Goal: Task Accomplishment & Management: Manage account settings

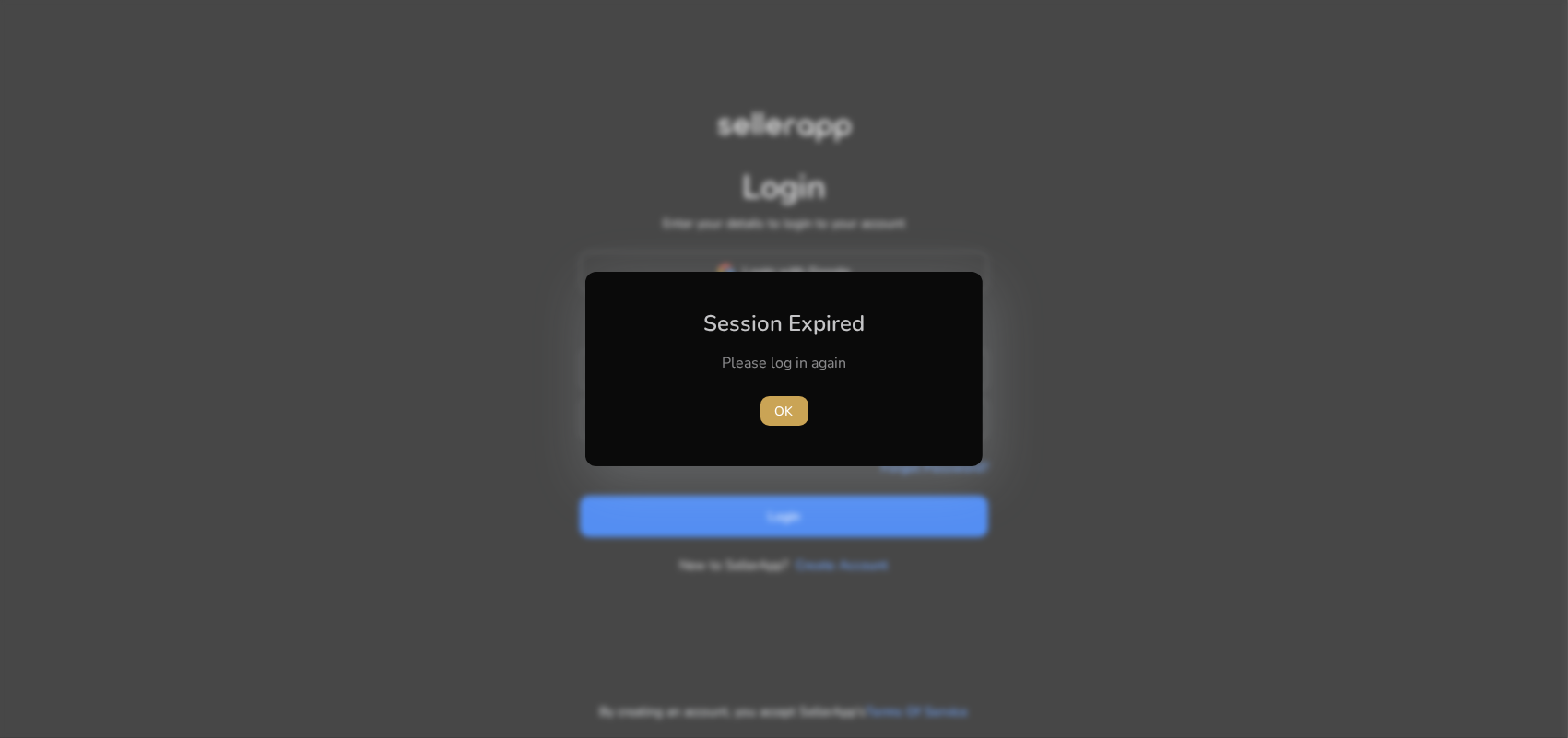
click at [800, 412] on span "button" at bounding box center [784, 411] width 48 height 44
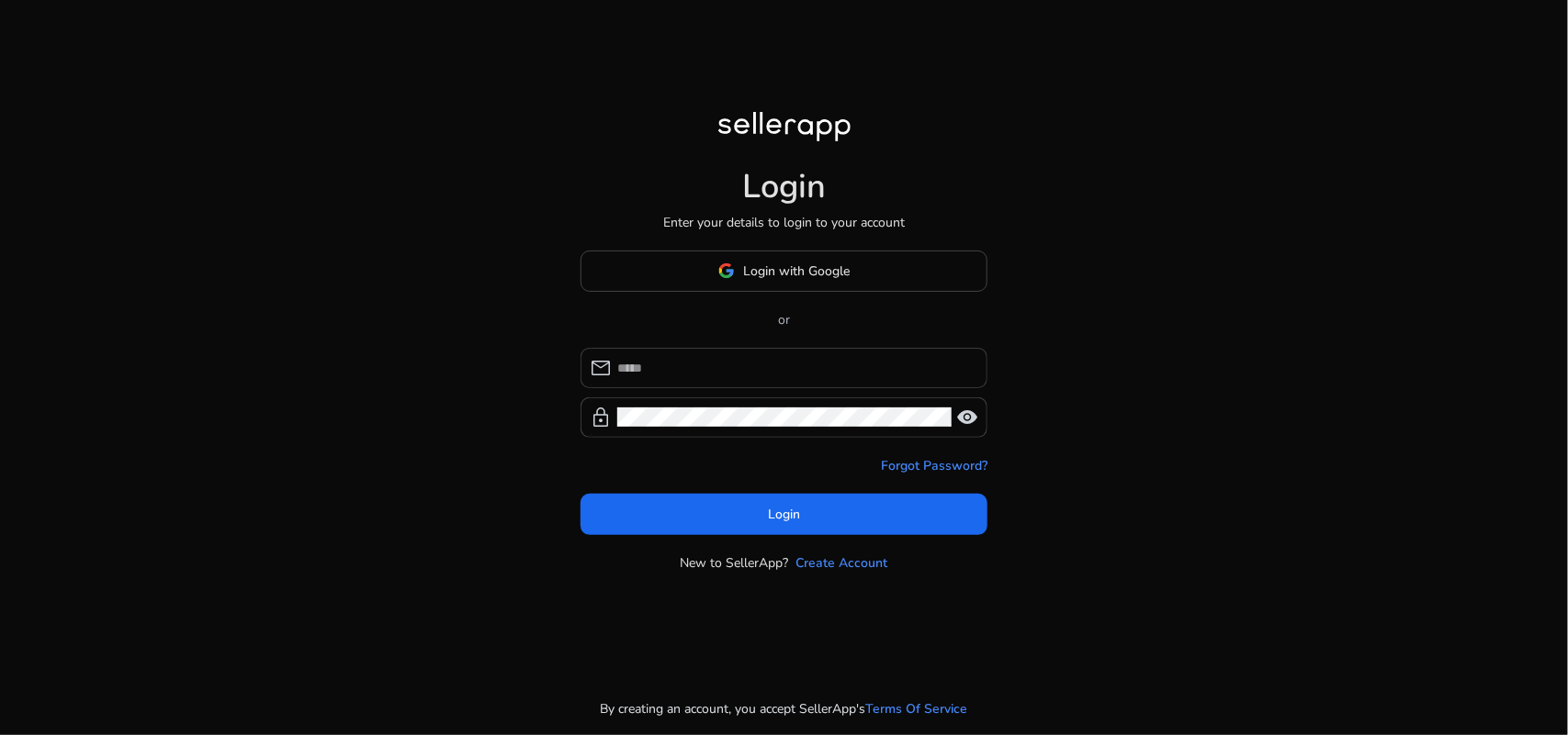
click at [782, 370] on input at bounding box center [795, 367] width 356 height 20
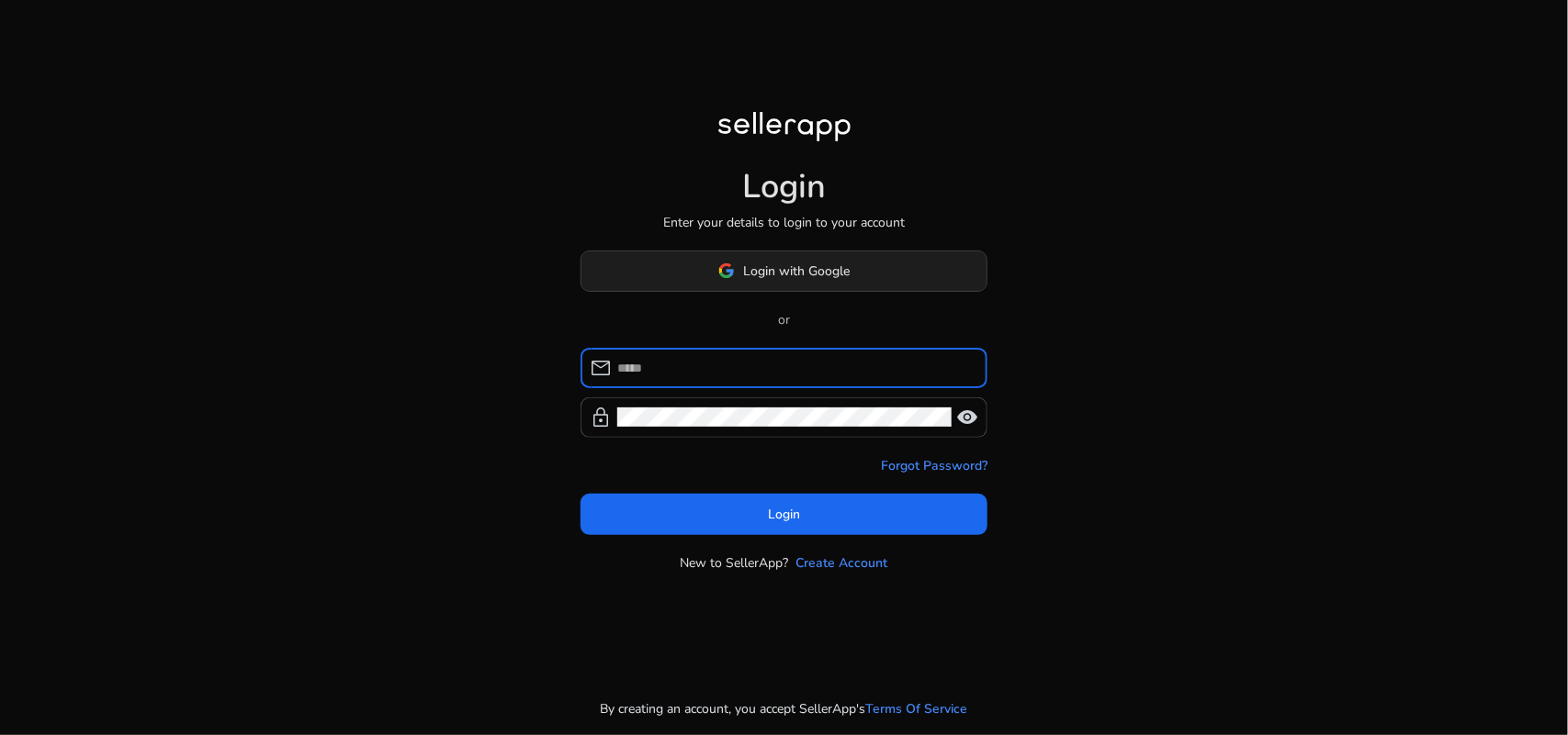
click at [825, 264] on span "Login with Google" at bounding box center [797, 271] width 107 height 19
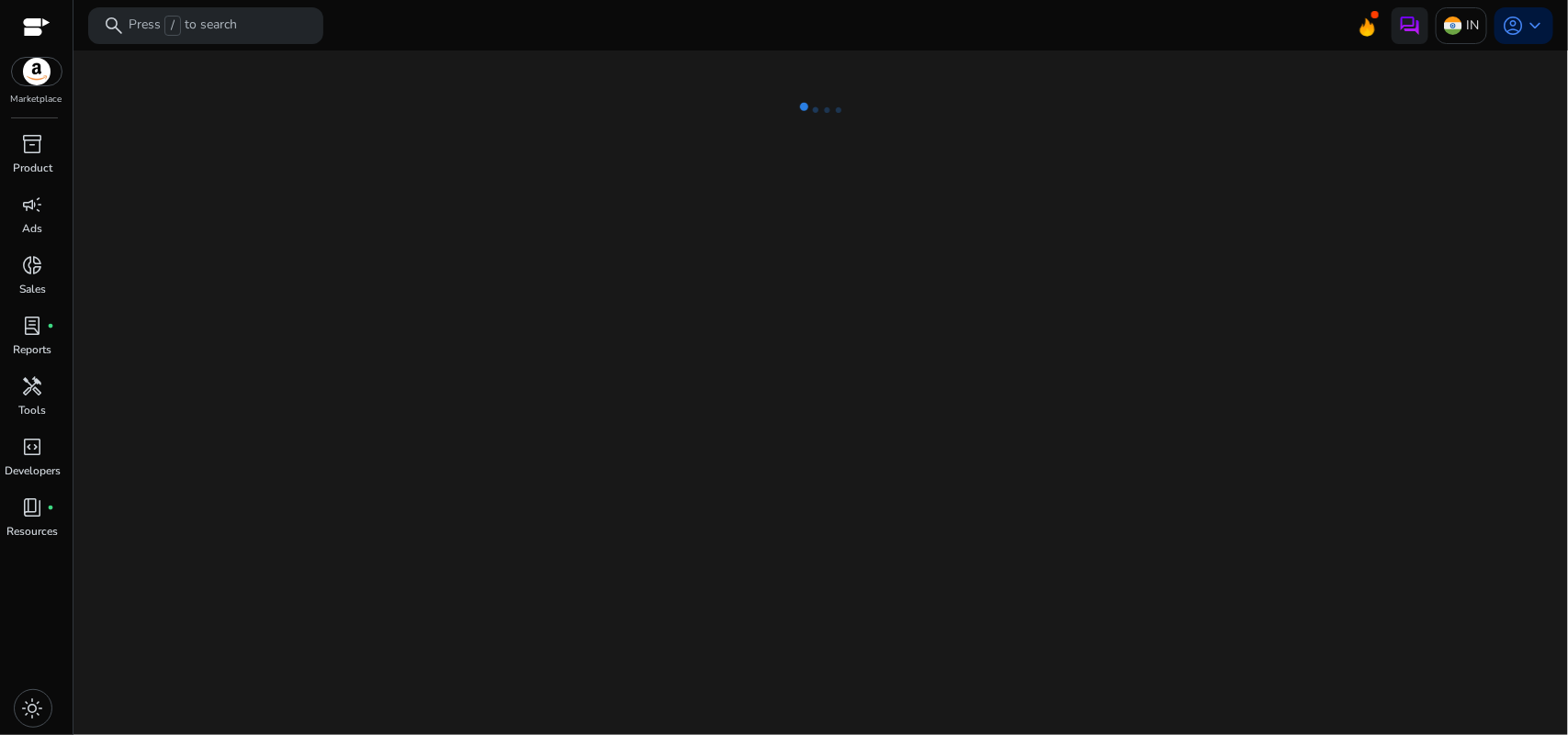
drag, startPoint x: 244, startPoint y: 319, endPoint x: 354, endPoint y: 341, distance: 112.2
click at [254, 328] on div "We are getting things ready for you..." at bounding box center [820, 393] width 1480 height 685
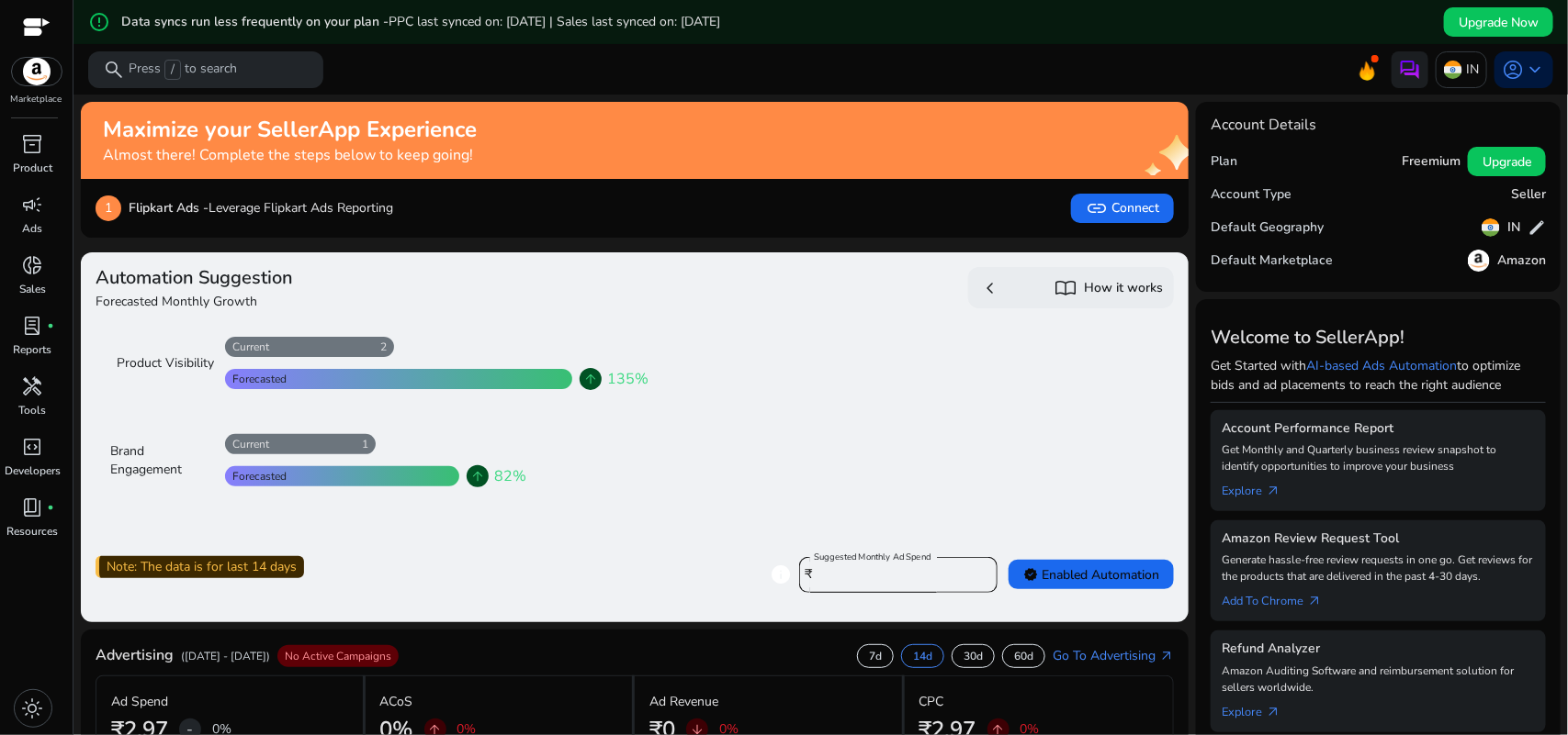
drag, startPoint x: 584, startPoint y: 374, endPoint x: 596, endPoint y: 381, distance: 13.9
click at [596, 381] on div "arrow_upward 135%" at bounding box center [590, 378] width 22 height 22
click at [489, 387] on div at bounding box center [399, 378] width 347 height 20
click at [488, 387] on div at bounding box center [399, 378] width 347 height 20
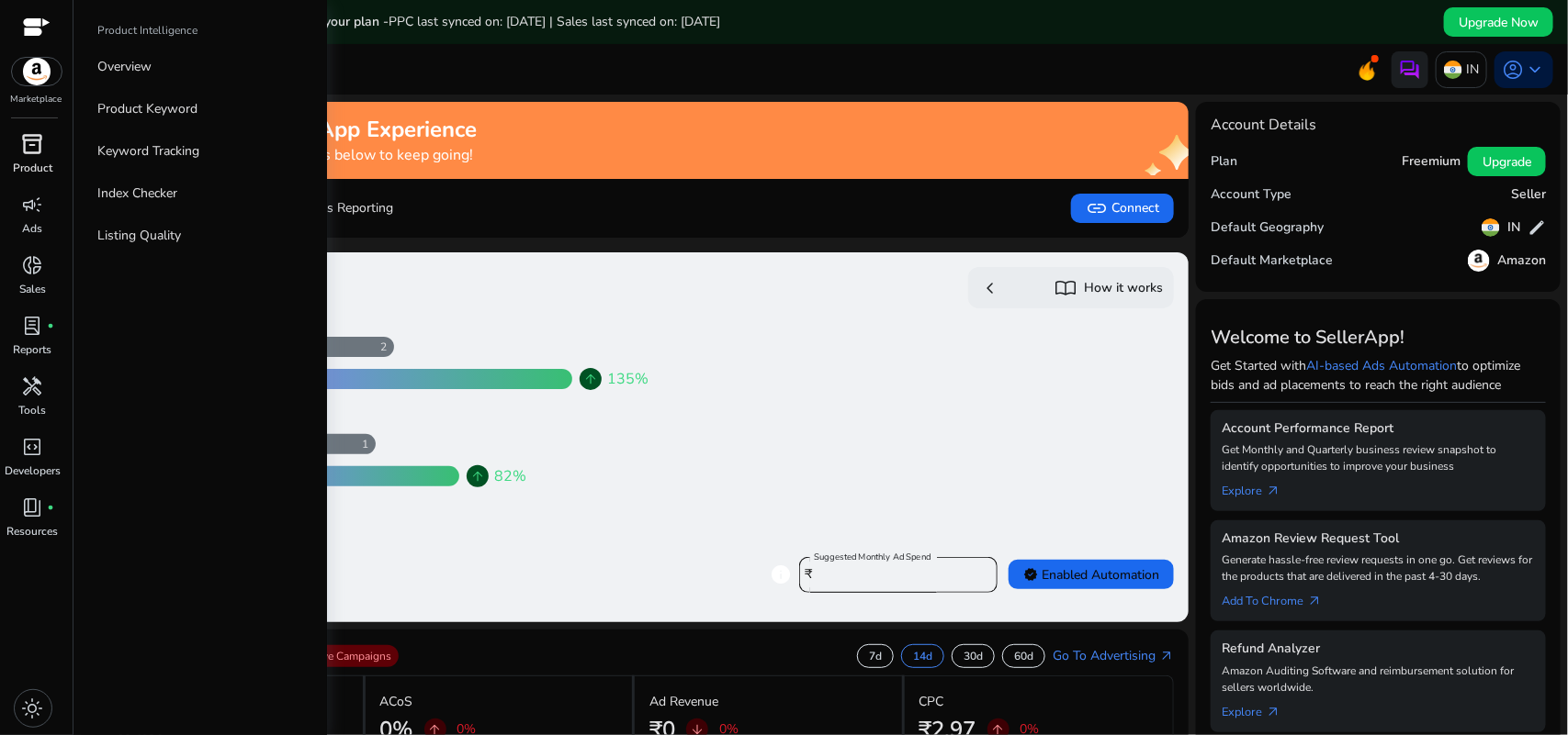
click at [38, 151] on span "inventory_2" at bounding box center [32, 144] width 22 height 22
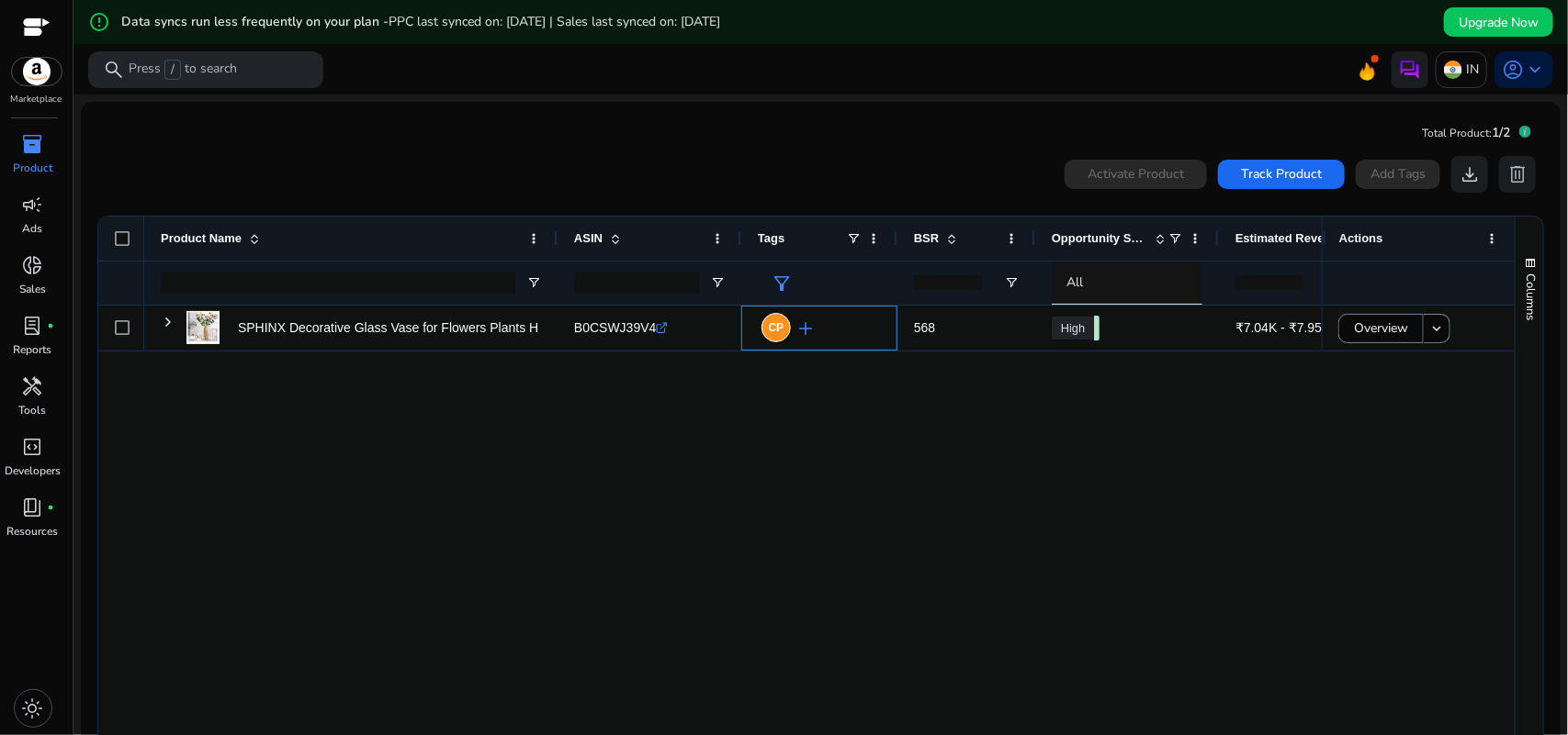
drag, startPoint x: 836, startPoint y: 324, endPoint x: 843, endPoint y: 363, distance: 39.6
click at [842, 364] on div "SPHINX Decorative Glass Vase for Flowers Plants Home Decor Office... B0CSWJ39V4…" at bounding box center [734, 524] width 1178 height 438
click at [860, 420] on div "SPHINX Decorative Glass Vase for Flowers Plants Home Decor Office... B0CSWJ39V4…" at bounding box center [734, 524] width 1178 height 438
click at [290, 147] on div "0 products selected Activate Product Track Product Add Tags download delete Pre…" at bounding box center [820, 475] width 1450 height 657
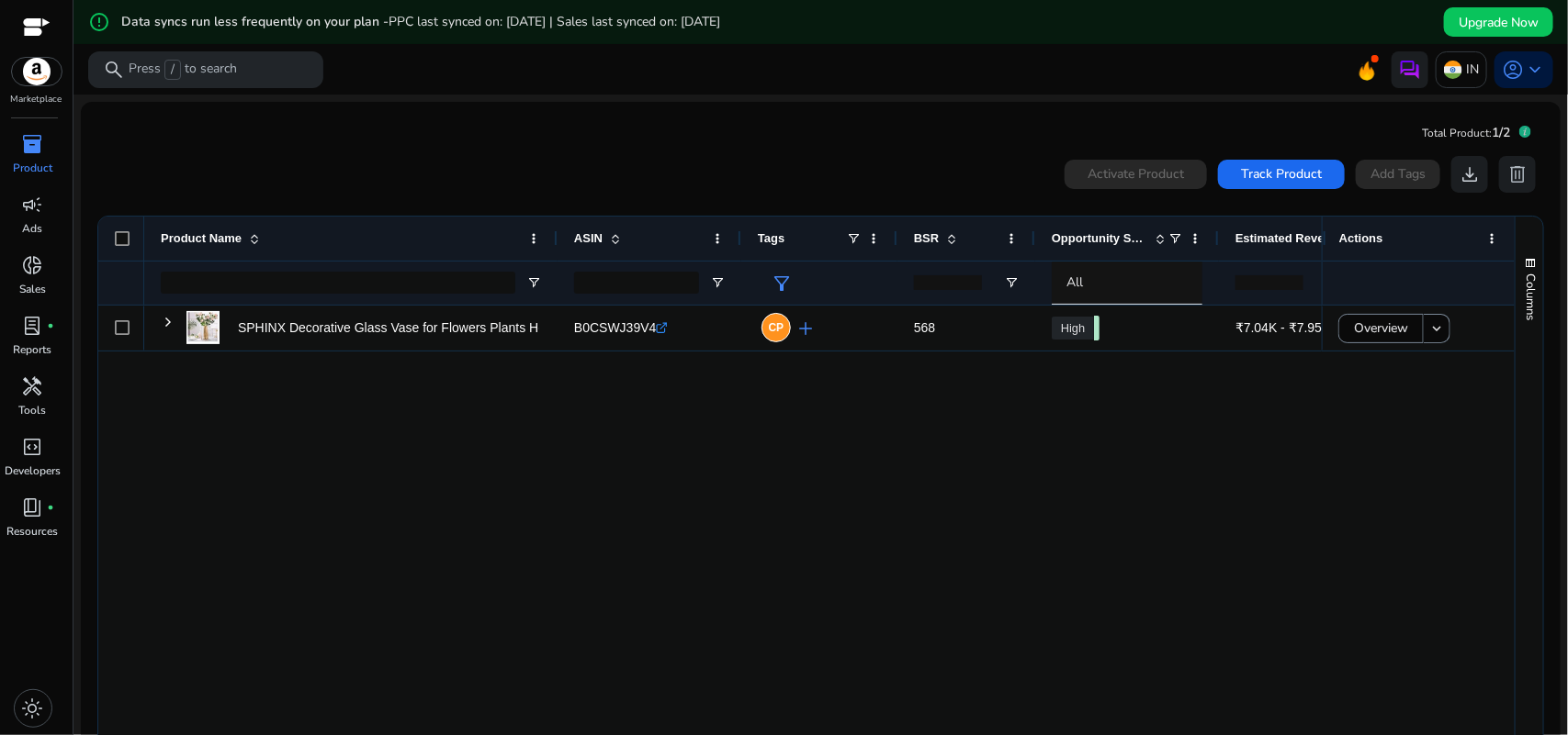
click at [290, 147] on div "0 products selected Activate Product Track Product Add Tags download delete Pre…" at bounding box center [820, 475] width 1450 height 657
click at [314, 176] on div "0 products selected Activate Product Track Product Add Tags download delete" at bounding box center [820, 174] width 1448 height 37
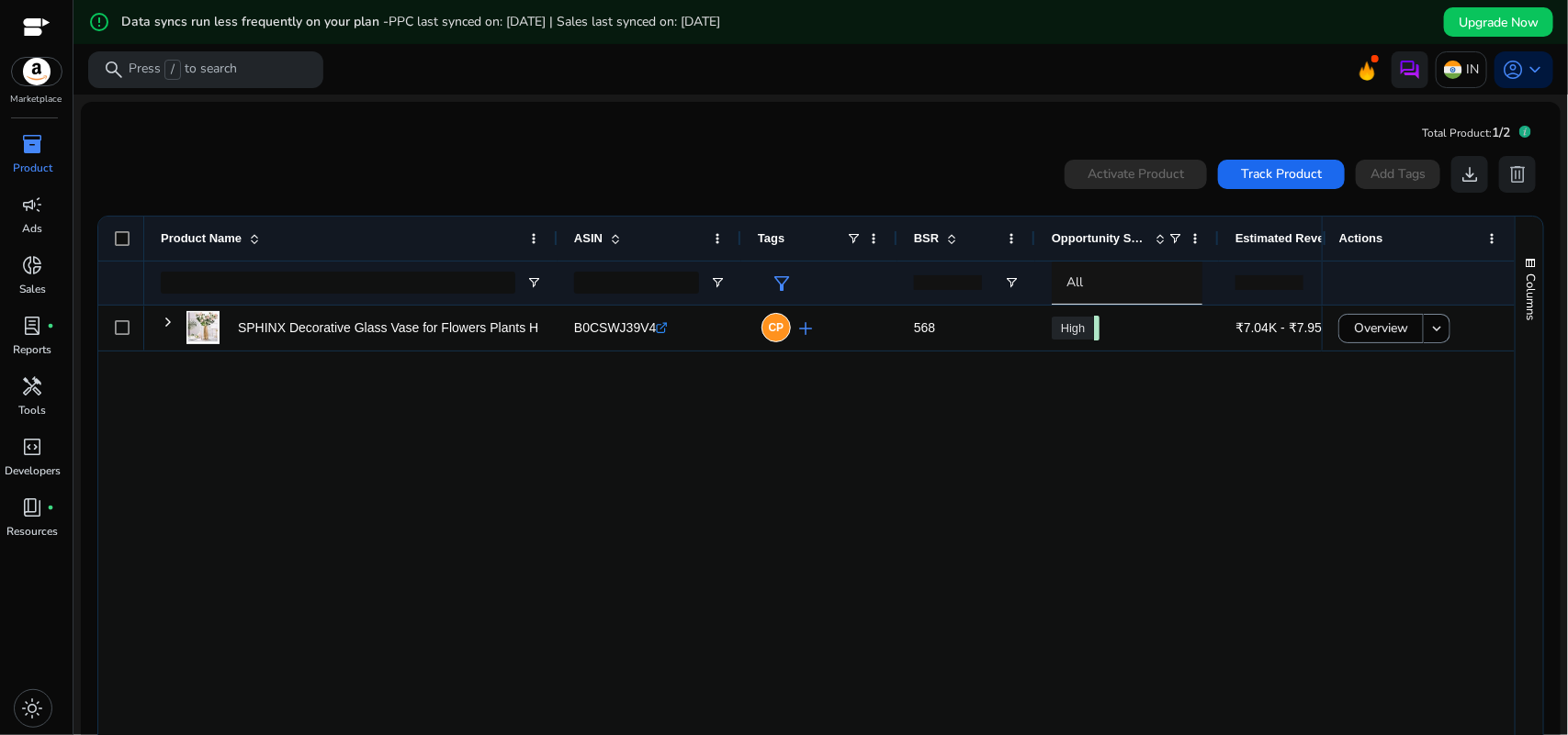
click at [379, 164] on div "0 products selected Activate Product Track Product Add Tags download delete" at bounding box center [820, 174] width 1448 height 37
click at [411, 128] on mat-card "Total Product: 1/2 0 products selected Activate Product Track Product Add Tags …" at bounding box center [820, 460] width 1480 height 718
click at [441, 106] on mat-card "Total Product: 1/2 0 products selected Activate Product Track Product Add Tags …" at bounding box center [820, 460] width 1480 height 718
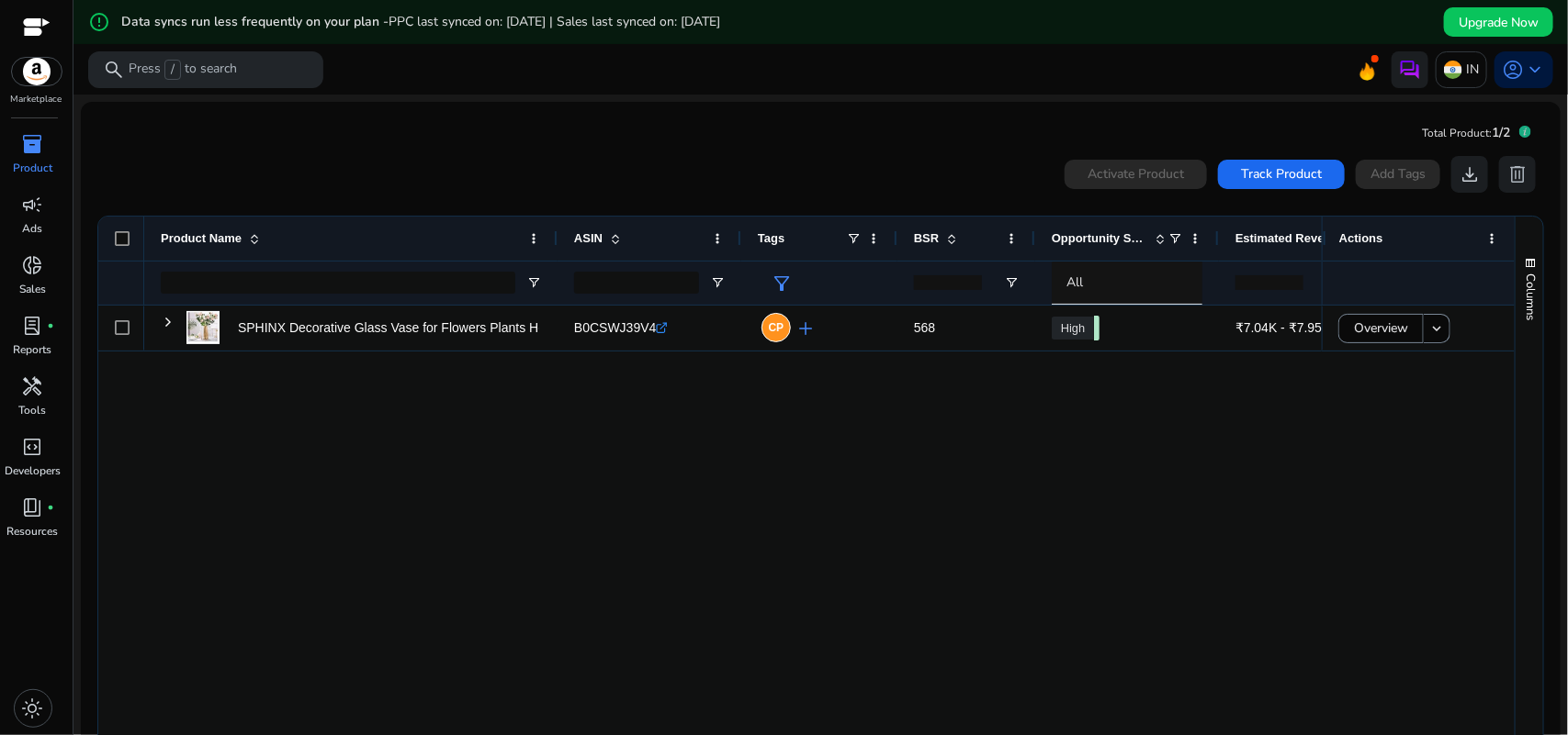
click at [441, 106] on mat-card "Total Product: 1/2 0 products selected Activate Product Track Product Add Tags …" at bounding box center [820, 460] width 1480 height 718
click at [420, 138] on mat-card "Total Product: 1/2 0 products selected Activate Product Track Product Add Tags …" at bounding box center [820, 460] width 1480 height 718
click at [146, 120] on mat-card "Total Product: 1/2 0 products selected Activate Product Track Product Add Tags …" at bounding box center [820, 460] width 1480 height 718
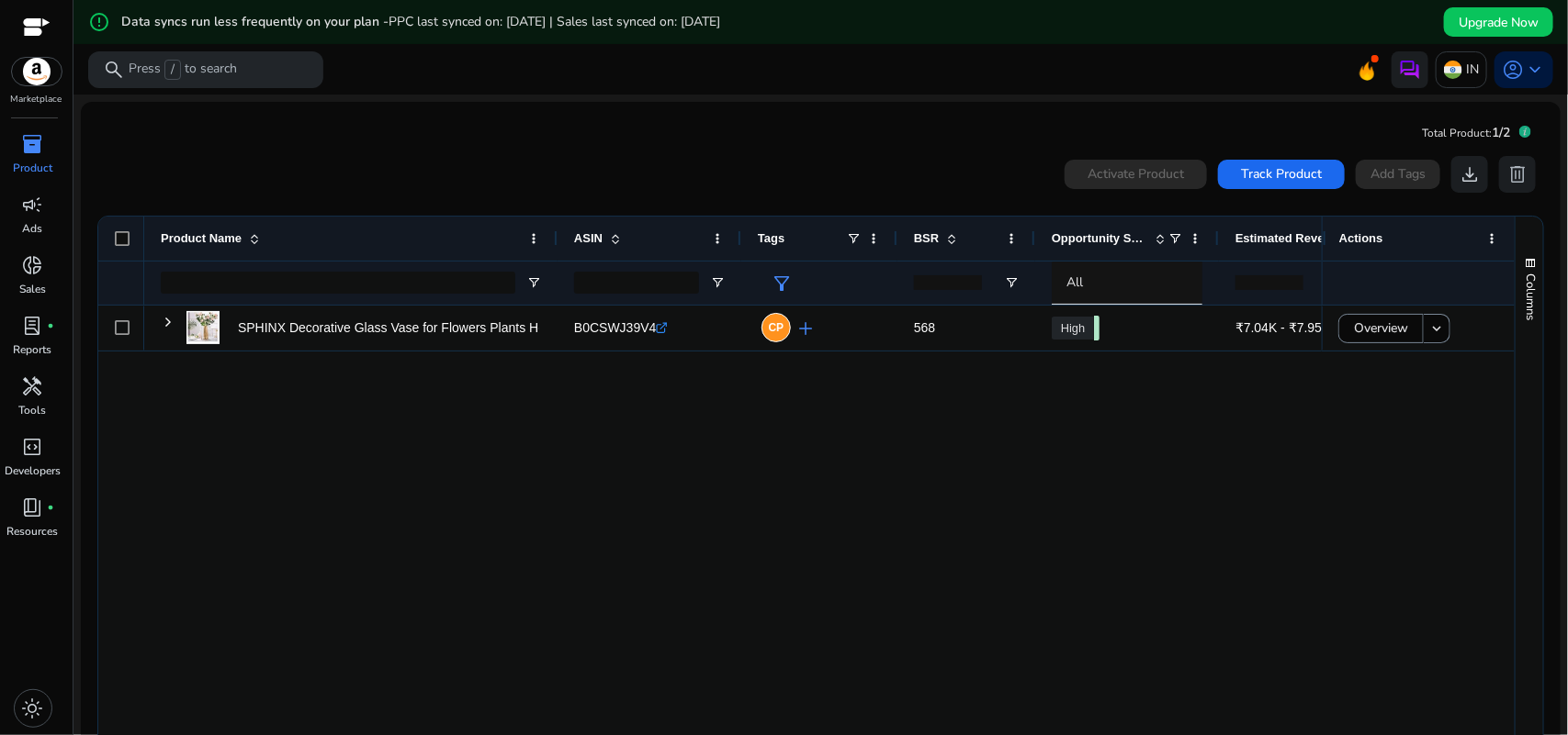
click at [146, 120] on mat-card "Total Product: 1/2 0 products selected Activate Product Track Product Add Tags …" at bounding box center [820, 460] width 1480 height 718
click at [190, 116] on mat-card "Total Product: 1/2 0 products selected Activate Product Track Product Add Tags …" at bounding box center [820, 460] width 1480 height 718
click at [193, 112] on mat-card "Total Product: 1/2 0 products selected Activate Product Track Product Add Tags …" at bounding box center [820, 460] width 1480 height 718
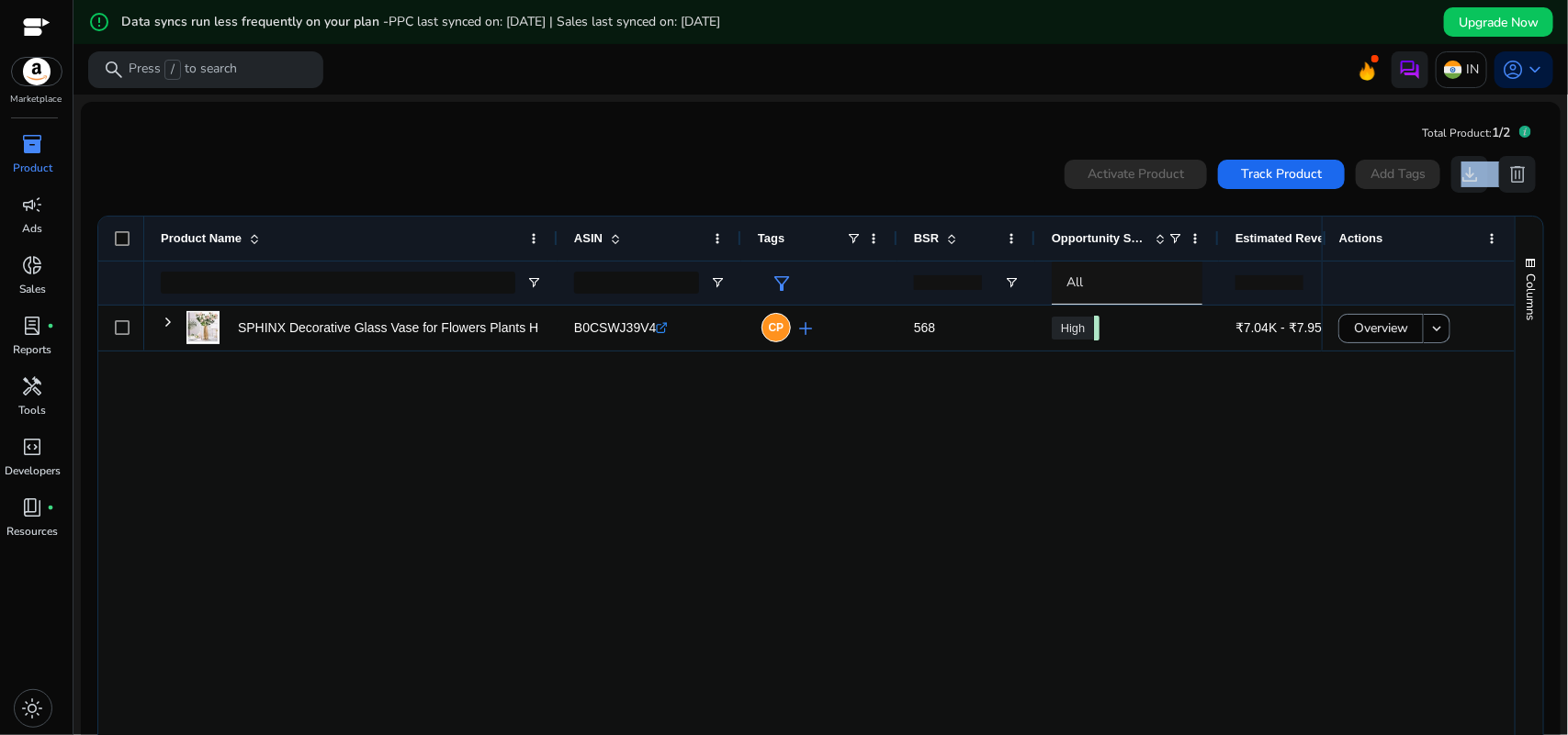
click at [193, 112] on mat-card "Total Product: 1/2 0 products selected Activate Product Track Product Add Tags …" at bounding box center [820, 460] width 1480 height 718
click at [186, 125] on mat-card "Total Product: 1/2 0 products selected Activate Product Track Product Add Tags …" at bounding box center [820, 460] width 1480 height 718
click at [153, 129] on mat-card "Total Product: 1/2 0 products selected Activate Product Track Product Add Tags …" at bounding box center [820, 460] width 1480 height 718
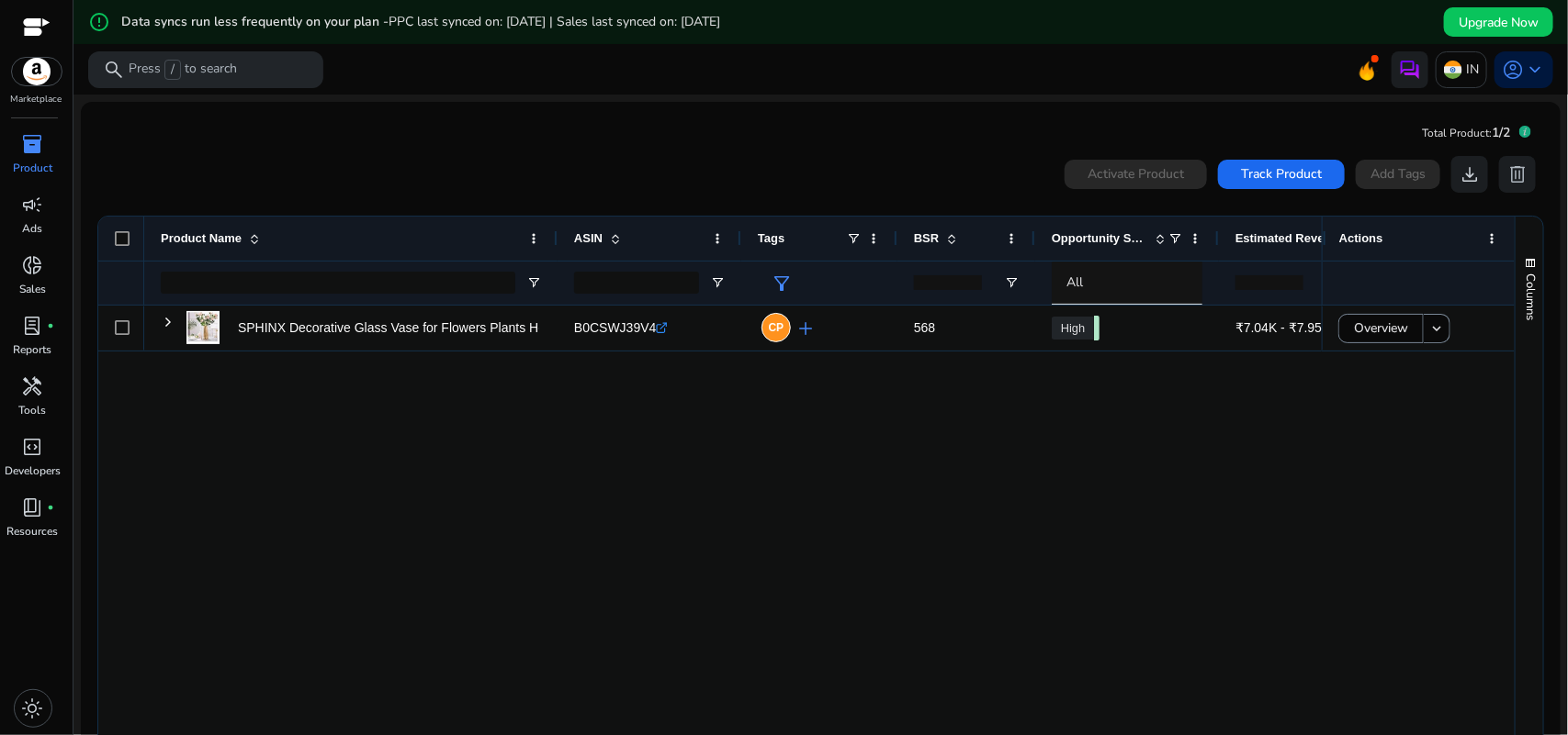
click at [280, 128] on mat-card "Total Product: 1/2 0 products selected Activate Product Track Product Add Tags …" at bounding box center [820, 460] width 1480 height 718
click at [33, 23] on div at bounding box center [36, 29] width 28 height 21
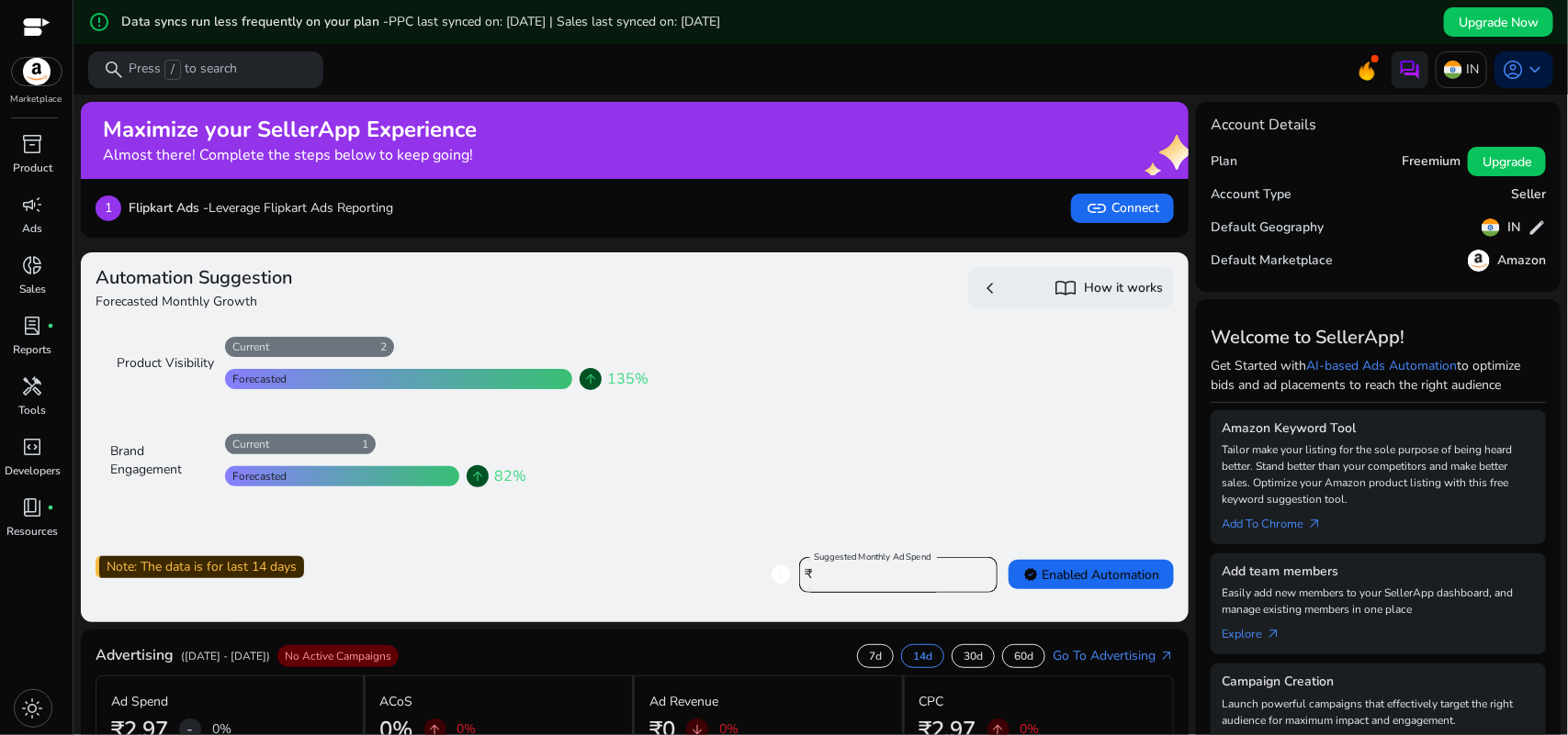
click at [720, 21] on span "PPC last synced on: [DATE] | Sales last synced on: [DATE]" at bounding box center [554, 22] width 331 height 17
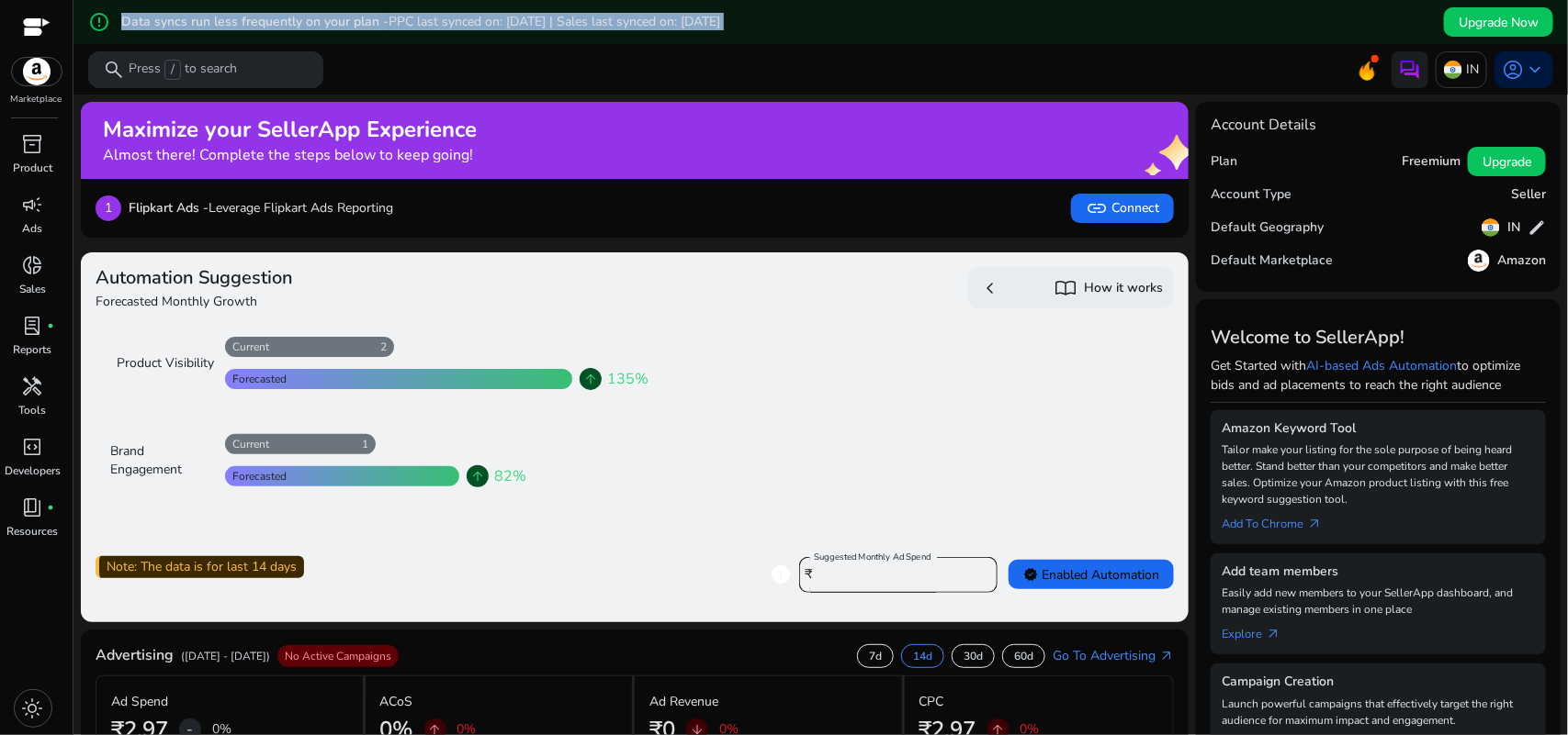
click at [720, 21] on span "PPC last synced on: [DATE] | Sales last synced on: [DATE]" at bounding box center [554, 22] width 331 height 17
click at [877, 8] on div "error_outline Data syncs run less frequently on your plan - PPC last synced on:…" at bounding box center [820, 22] width 1495 height 44
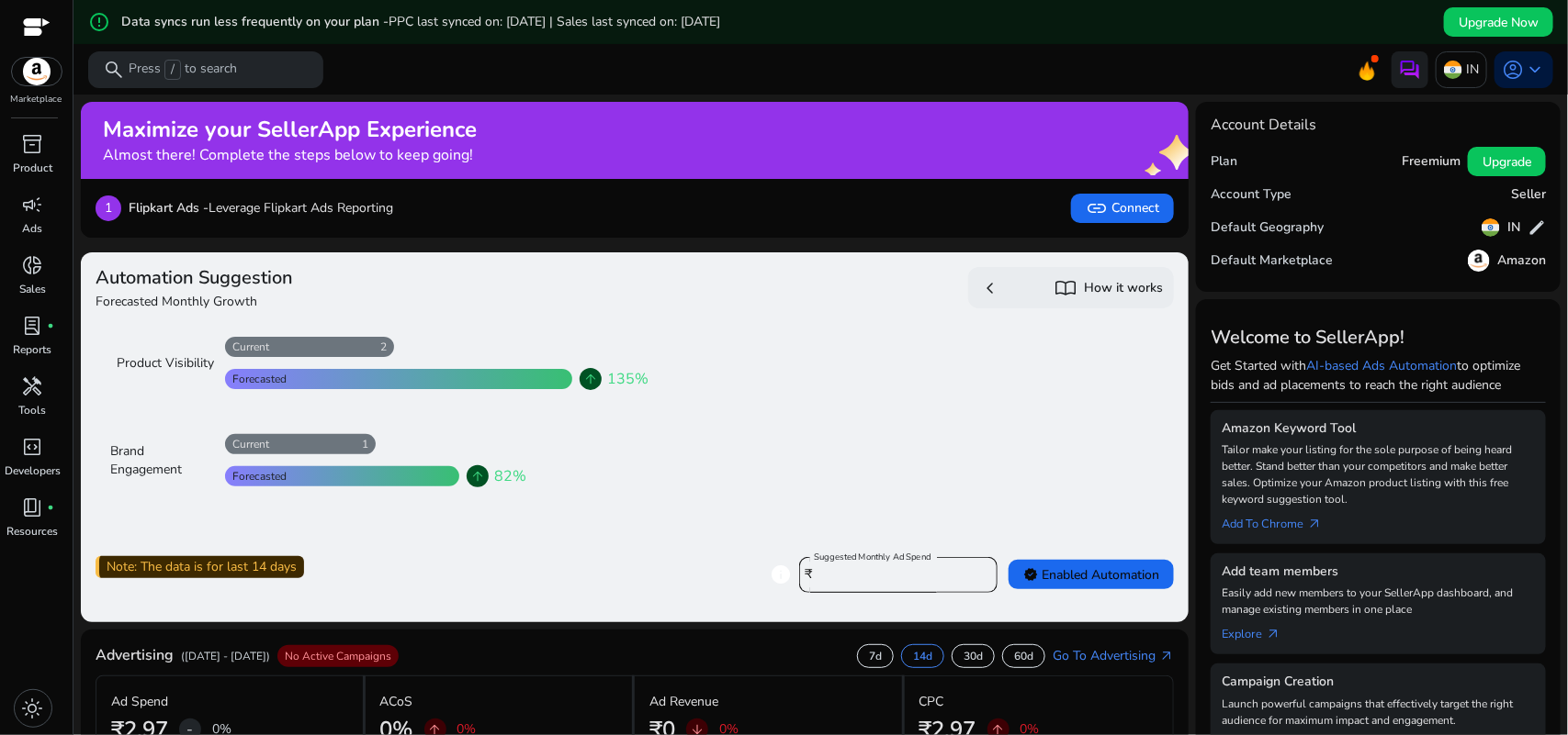
click at [41, 23] on div at bounding box center [36, 29] width 28 height 21
